Goal: Task Accomplishment & Management: Use online tool/utility

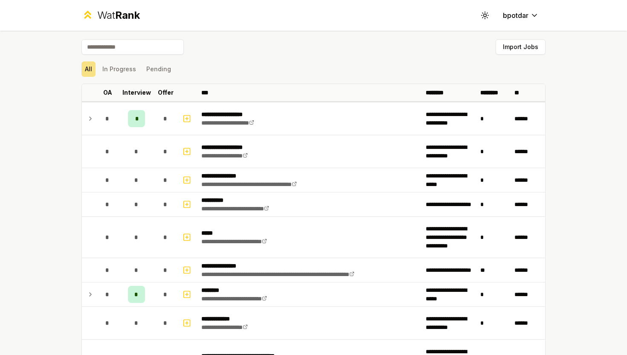
click at [259, 61] on div "All In Progress Pending" at bounding box center [314, 68] width 464 height 15
click at [533, 40] on button "Import Jobs" at bounding box center [521, 46] width 50 height 15
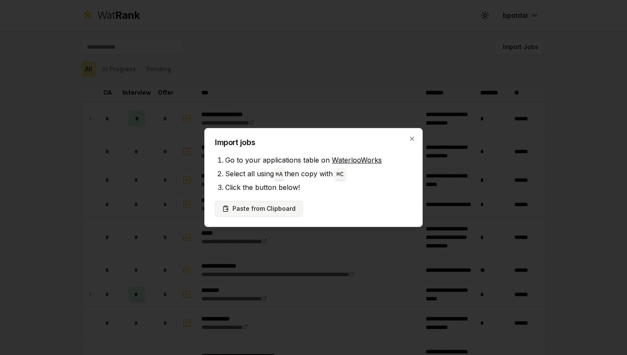
click at [261, 213] on button "Paste from Clipboard" at bounding box center [259, 208] width 88 height 15
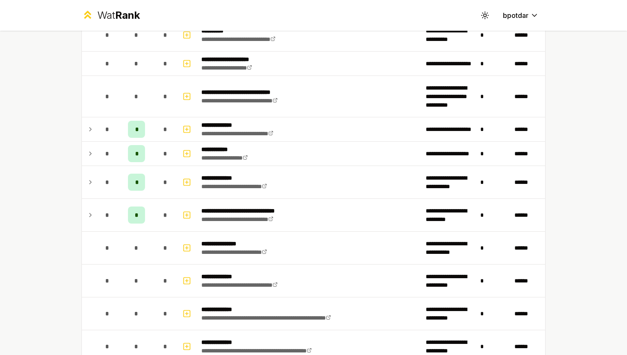
scroll to position [1356, 0]
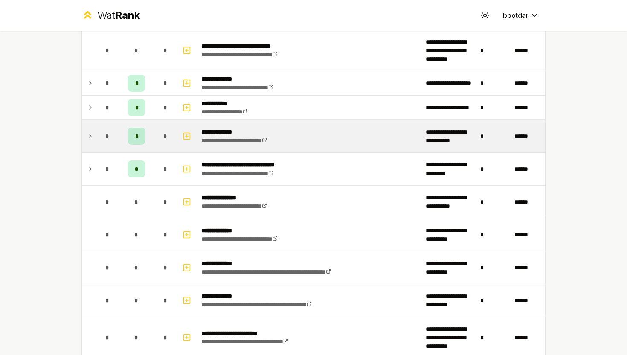
click at [107, 140] on span "*" at bounding box center [107, 136] width 4 height 9
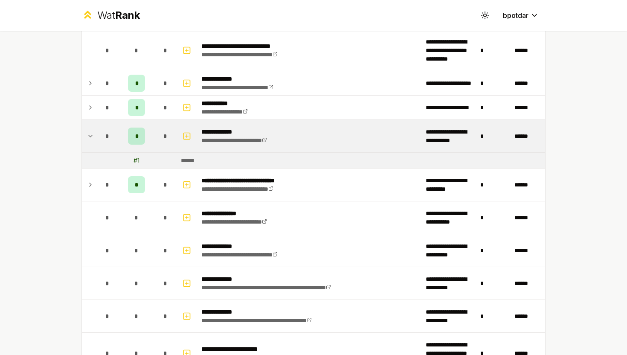
click at [119, 157] on td at bounding box center [108, 160] width 24 height 15
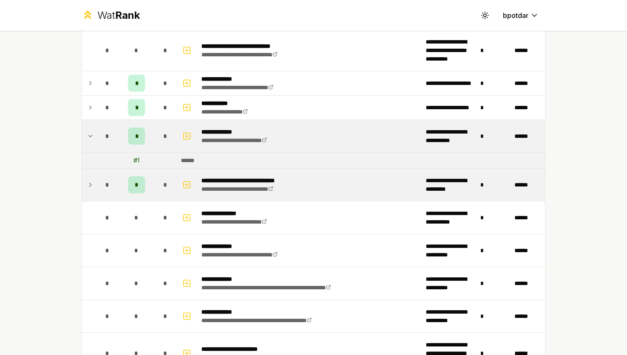
click at [115, 192] on td "*" at bounding box center [108, 185] width 24 height 32
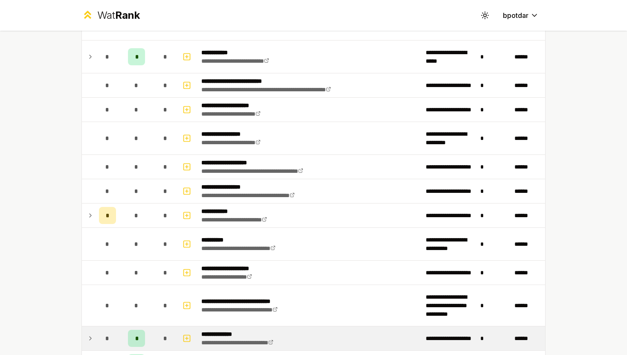
scroll to position [1100, 0]
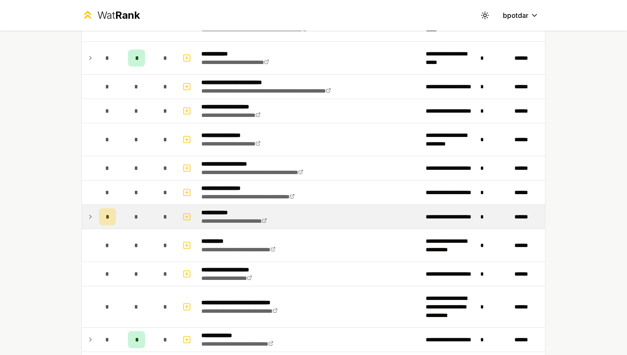
click at [134, 216] on span "*" at bounding box center [136, 217] width 4 height 9
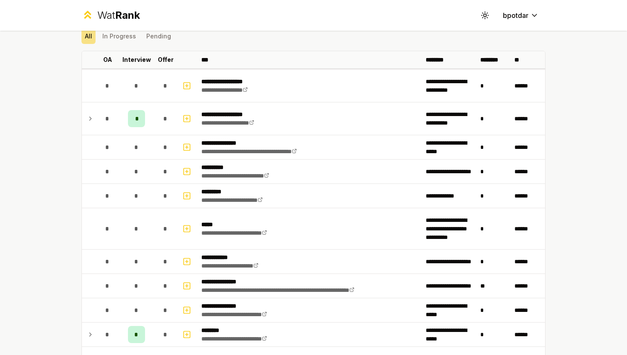
scroll to position [0, 0]
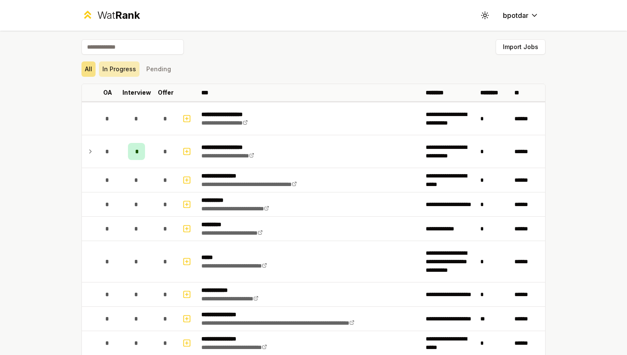
click at [128, 72] on button "In Progress" at bounding box center [119, 68] width 41 height 15
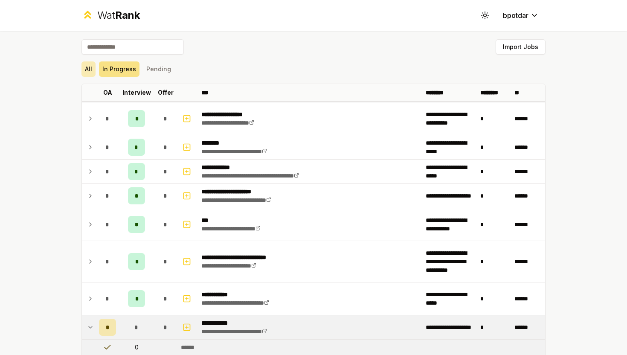
click at [92, 68] on button "All" at bounding box center [89, 68] width 14 height 15
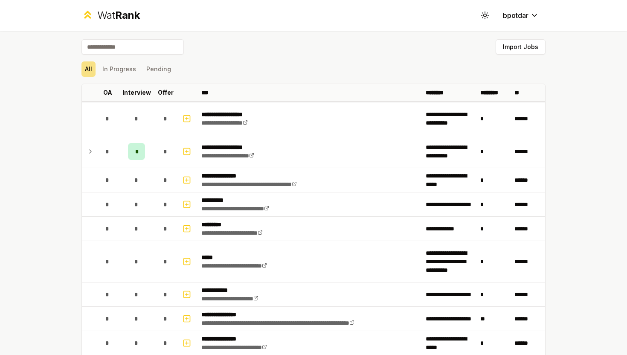
click at [115, 55] on div "Import Jobs" at bounding box center [314, 48] width 464 height 19
click at [109, 50] on input at bounding box center [133, 46] width 102 height 15
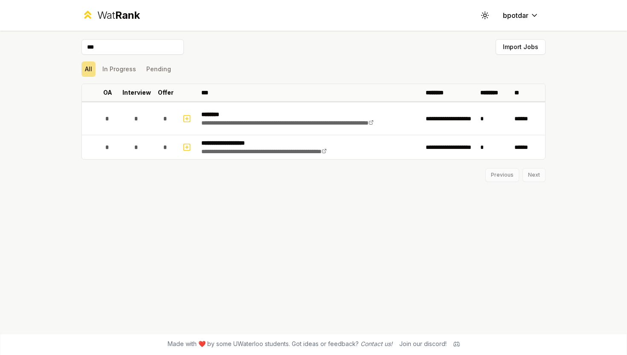
type input "****"
